Goal: Use online tool/utility: Use online tool/utility

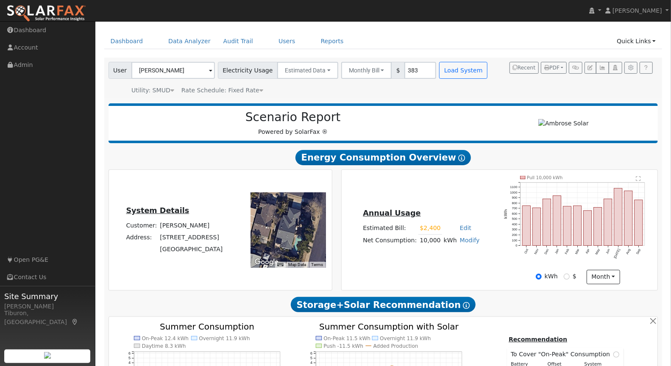
scroll to position [66, 0]
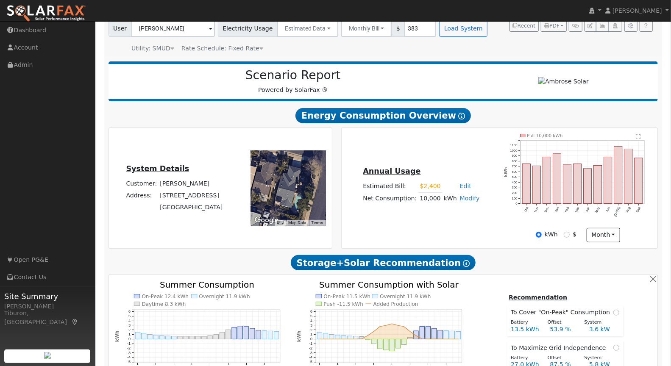
click at [464, 197] on link "Modify" at bounding box center [470, 198] width 20 height 7
click at [449, 209] on link "Add Consumption" at bounding box center [439, 212] width 71 height 12
type input "10000"
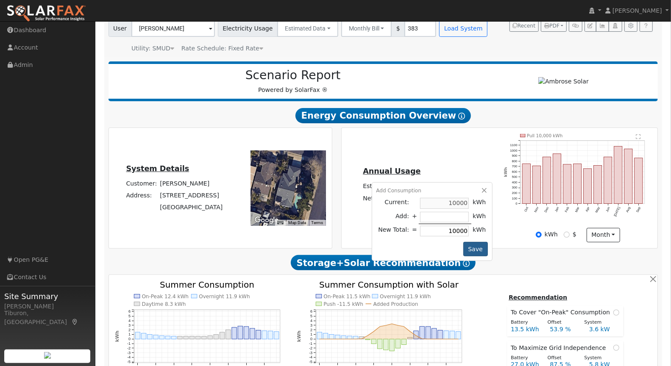
type input "-4"
type input "9996"
type input "-48"
type input "9952"
type input "-480"
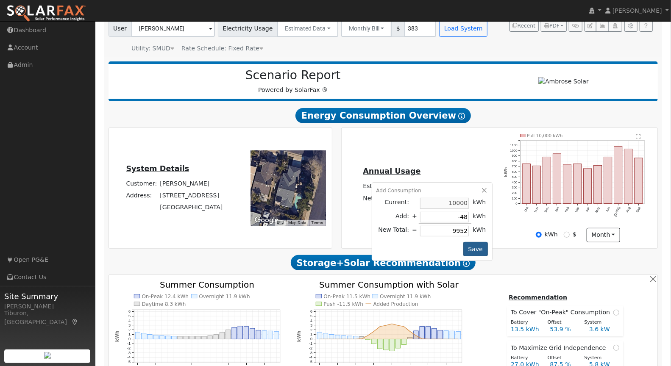
type input "9520"
type input "-480"
click at [473, 243] on button "Save" at bounding box center [475, 249] width 25 height 14
checkbox input "false"
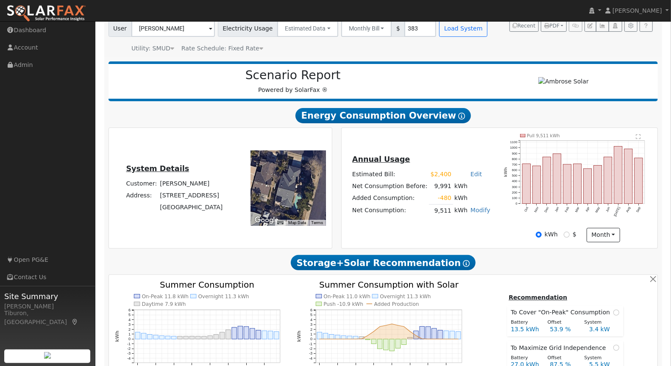
scroll to position [65, 0]
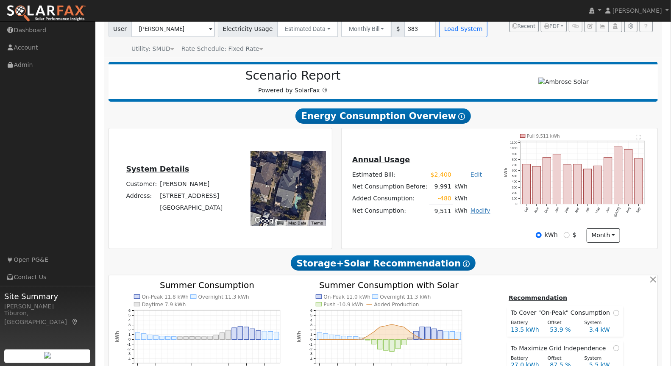
click at [478, 210] on link "Modify" at bounding box center [480, 210] width 20 height 7
click at [465, 221] on link "Edit Consumption" at bounding box center [449, 224] width 71 height 12
type input "9511"
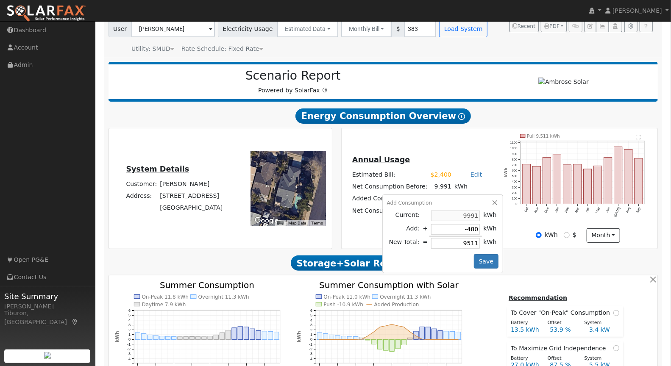
drag, startPoint x: 472, startPoint y: 227, endPoint x: 476, endPoint y: 231, distance: 5.1
click at [472, 227] on input "-480" at bounding box center [455, 229] width 49 height 11
type input "-48"
type input "9943"
type input "-4"
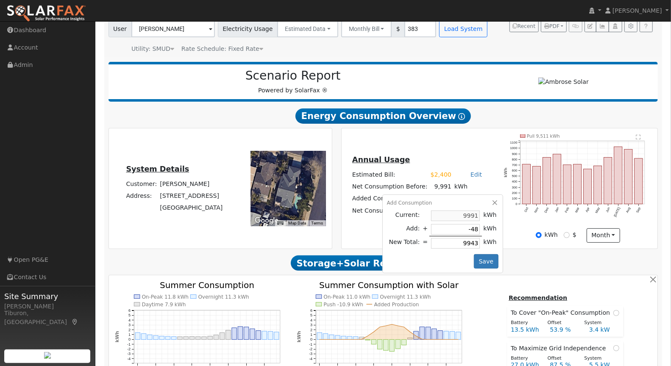
type input "9987"
type input "-47"
type input "9944"
type input "-471"
type input "9520"
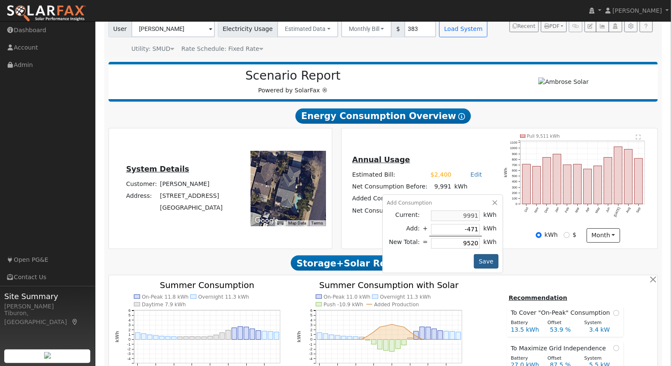
type input "-471"
click at [483, 259] on button "Save" at bounding box center [486, 261] width 25 height 14
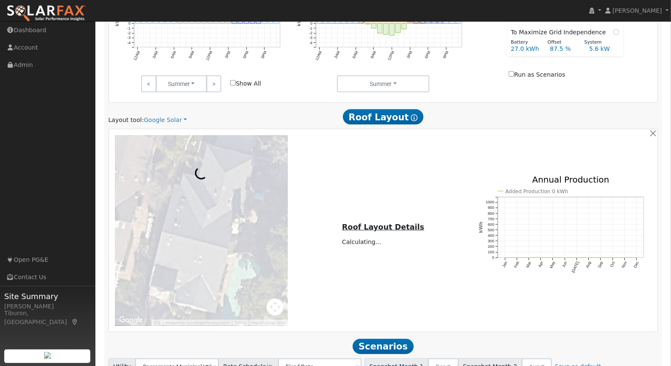
scroll to position [450, 0]
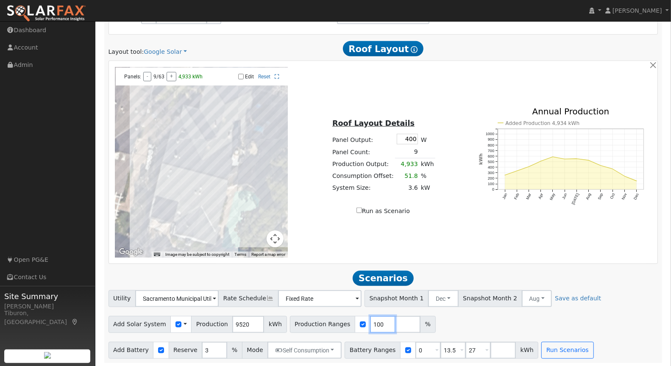
drag, startPoint x: 372, startPoint y: 323, endPoint x: 354, endPoint y: 325, distance: 17.5
click at [354, 325] on div "Production Ranges 100 %" at bounding box center [363, 324] width 146 height 17
type input "93"
drag, startPoint x: 453, startPoint y: 349, endPoint x: 446, endPoint y: 347, distance: 7.3
click at [445, 348] on div "Battery Ranges 0 Overrides Reserve % Mode None None Self Consumption Peak Savin…" at bounding box center [441, 350] width 194 height 17
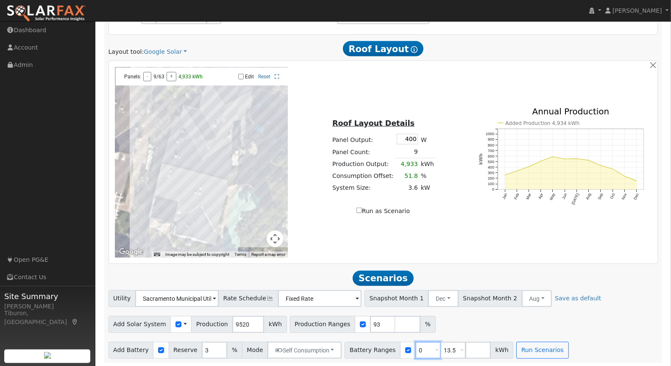
drag, startPoint x: 418, startPoint y: 348, endPoint x: 403, endPoint y: 349, distance: 15.3
click at [403, 349] on div "Battery Ranges 0 Overrides Reserve % Mode None None Self Consumption Peak Savin…" at bounding box center [428, 350] width 169 height 17
type input "13.5"
click at [512, 348] on button "Run Scenarios" at bounding box center [517, 350] width 52 height 17
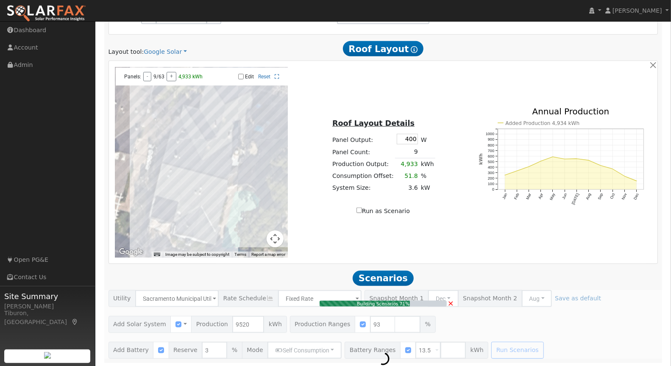
type input "$20,659"
type input "$11,058"
type input "5.9"
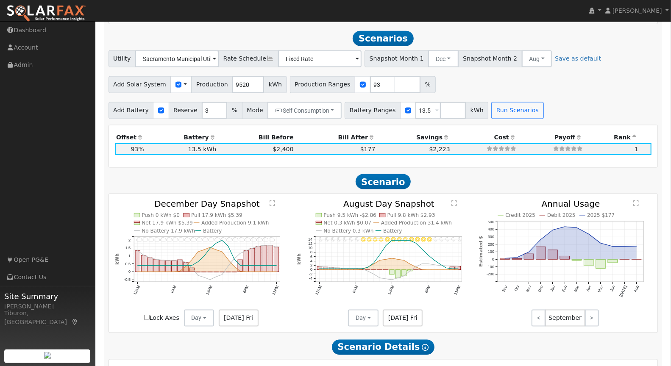
scroll to position [693, 0]
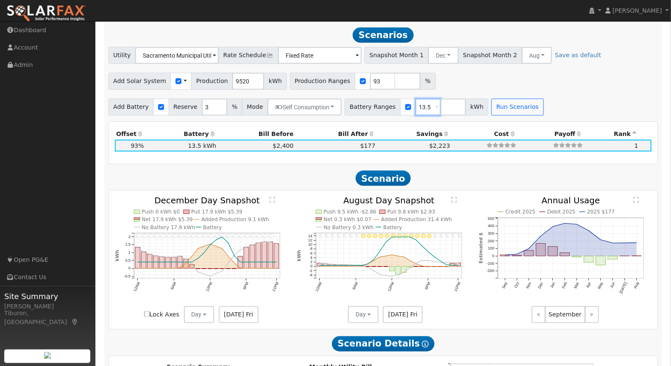
drag, startPoint x: 419, startPoint y: 106, endPoint x: 396, endPoint y: 100, distance: 24.6
click at [396, 108] on div "Battery Ranges 13.5 Overrides Reserve % Mode None None Self Consumption Peak Sa…" at bounding box center [416, 107] width 144 height 17
type input "109.8"
click at [507, 103] on button "Run Scenarios" at bounding box center [517, 107] width 52 height 17
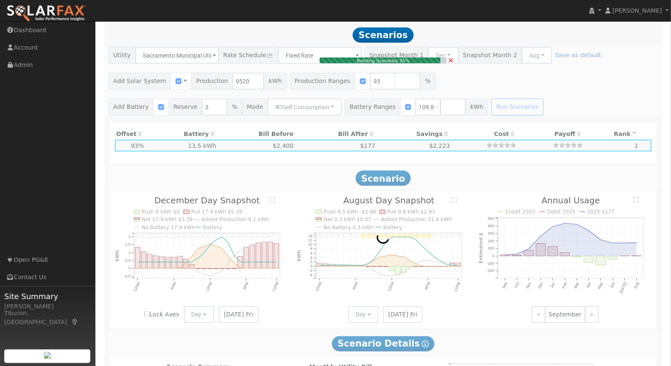
type input "$45,726"
type input "$131,760"
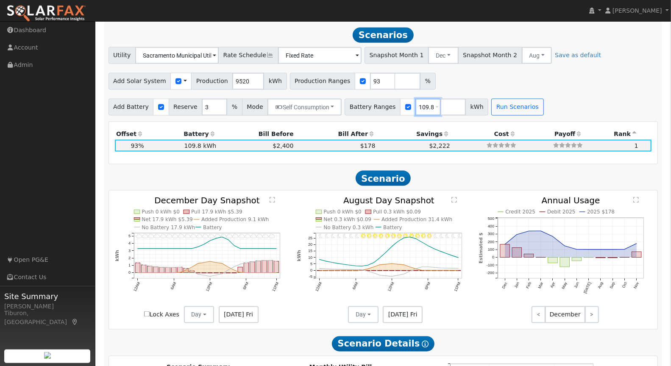
drag, startPoint x: 423, startPoint y: 105, endPoint x: 379, endPoint y: 113, distance: 44.7
click at [378, 113] on div "Battery Ranges 109.8 Overrides Reserve % Mode None None Self Consumption Peak S…" at bounding box center [416, 107] width 144 height 17
drag, startPoint x: 423, startPoint y: 104, endPoint x: 406, endPoint y: 105, distance: 17.4
click at [415, 105] on input "109.8" at bounding box center [427, 107] width 25 height 17
type input "13.5"
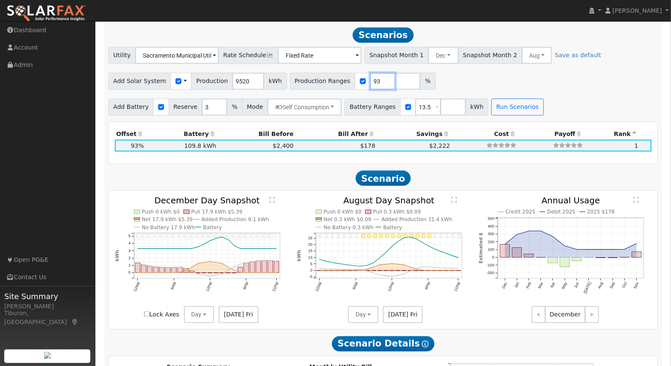
drag, startPoint x: 371, startPoint y: 77, endPoint x: 344, endPoint y: 79, distance: 26.8
click at [344, 79] on div "Production Ranges 93 %" at bounding box center [363, 81] width 146 height 17
type input "109.8"
click at [513, 104] on button "Run Scenarios" at bounding box center [517, 107] width 52 height 17
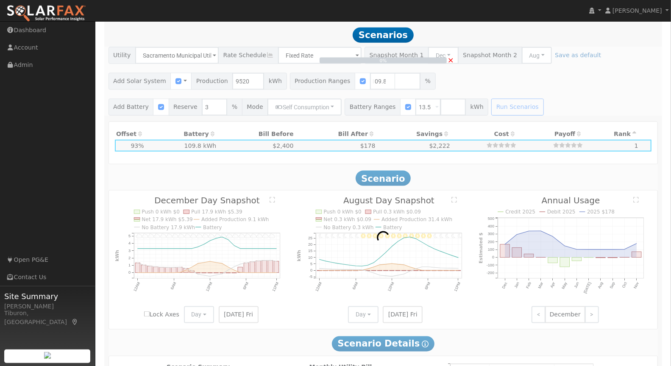
scroll to position [0, 0]
type input "$24,390"
type input "$12,177"
type input "7.0"
type input "$16,200"
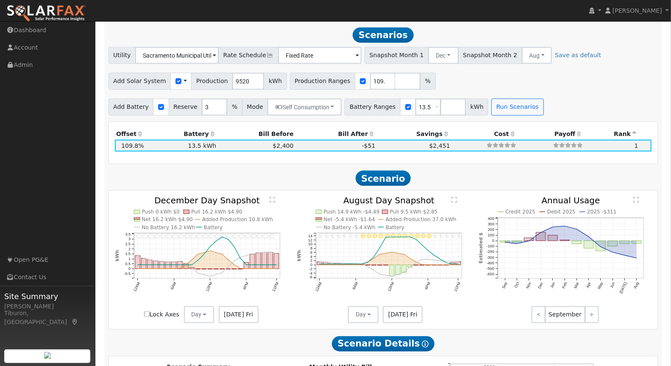
click at [145, 312] on span "Lock Axes" at bounding box center [159, 315] width 40 height 9
click at [147, 312] on input "Lock Axes" at bounding box center [147, 314] width 6 height 6
checkbox input "true"
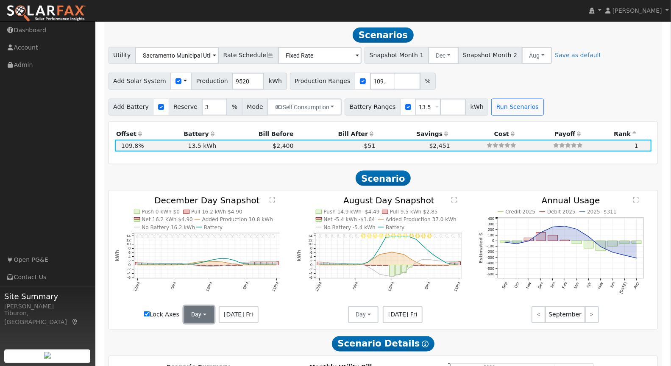
click at [193, 315] on button "Day" at bounding box center [199, 314] width 31 height 17
click at [216, 343] on link "Month Average" at bounding box center [213, 346] width 59 height 12
click at [364, 309] on button "Day" at bounding box center [363, 314] width 31 height 17
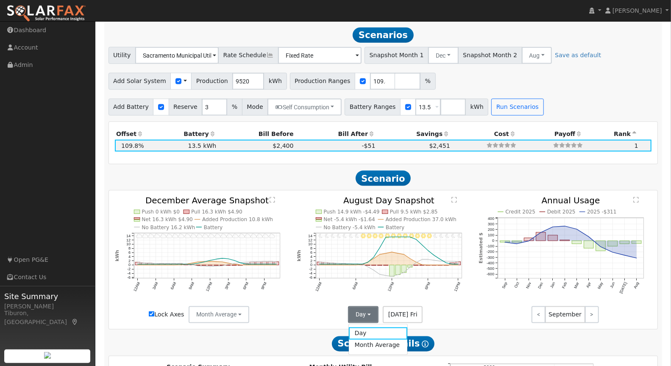
click at [372, 341] on link "Month Average" at bounding box center [378, 346] width 59 height 12
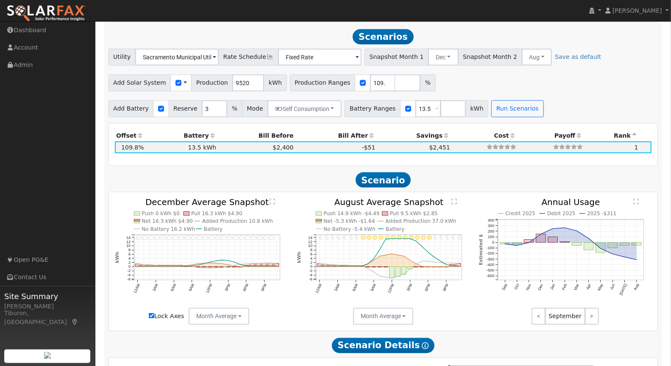
scroll to position [691, 0]
click at [274, 200] on text "" at bounding box center [272, 202] width 6 height 6
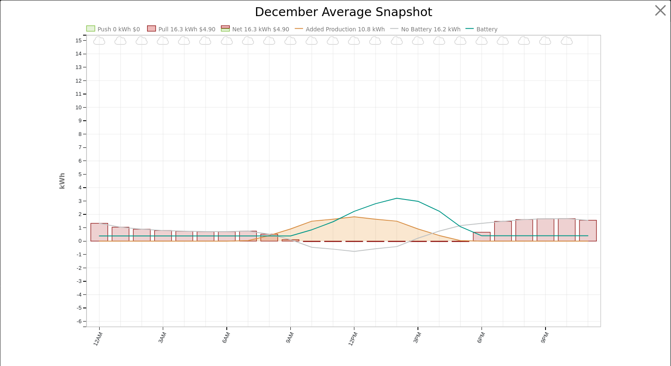
scroll to position [694, 0]
click at [663, 9] on button "button" at bounding box center [668, 11] width 16 height 16
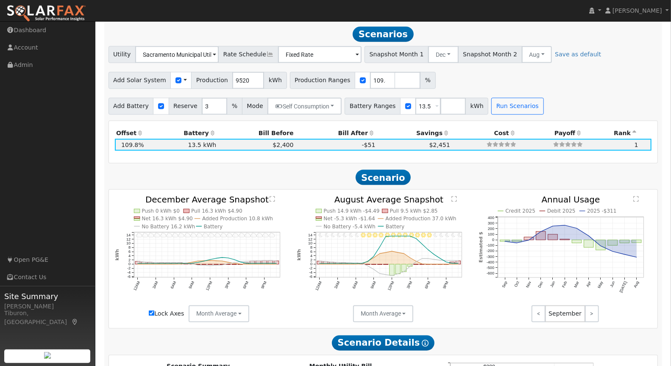
click at [457, 197] on icon "Invalid date - Clear Invalid date - Clear Invalid date - Clear Invalid date - C…" at bounding box center [383, 257] width 173 height 123
click at [455, 196] on text "" at bounding box center [454, 199] width 6 height 6
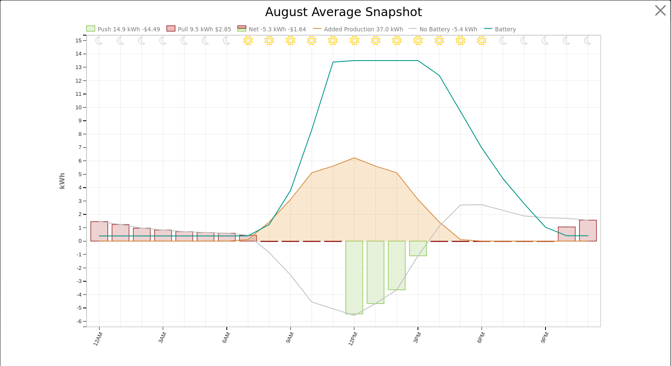
scroll to position [697, 0]
click at [665, 8] on button "button" at bounding box center [668, 11] width 16 height 16
